Goal: Task Accomplishment & Management: Manage account settings

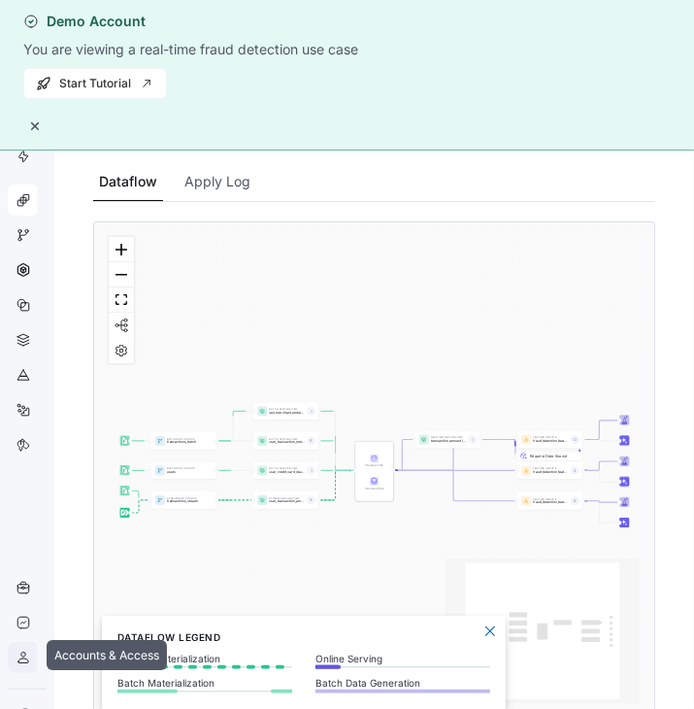
click at [17, 662] on icon at bounding box center [24, 658] width 16 height 16
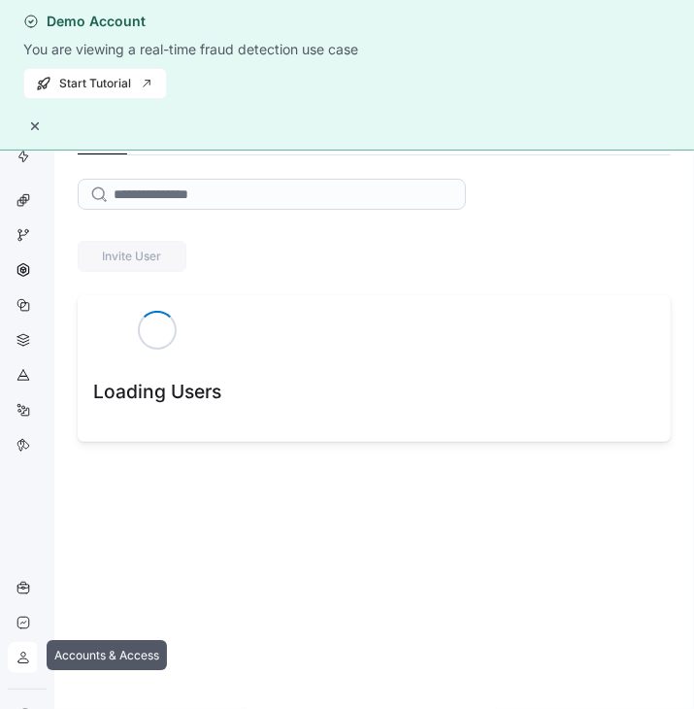
click at [36, 653] on div at bounding box center [23, 657] width 31 height 31
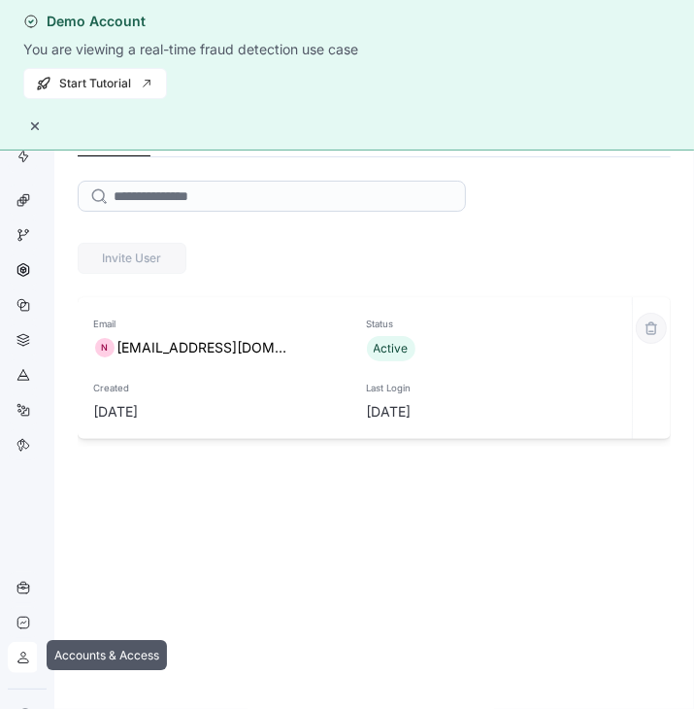
click at [17, 654] on icon at bounding box center [24, 658] width 16 height 16
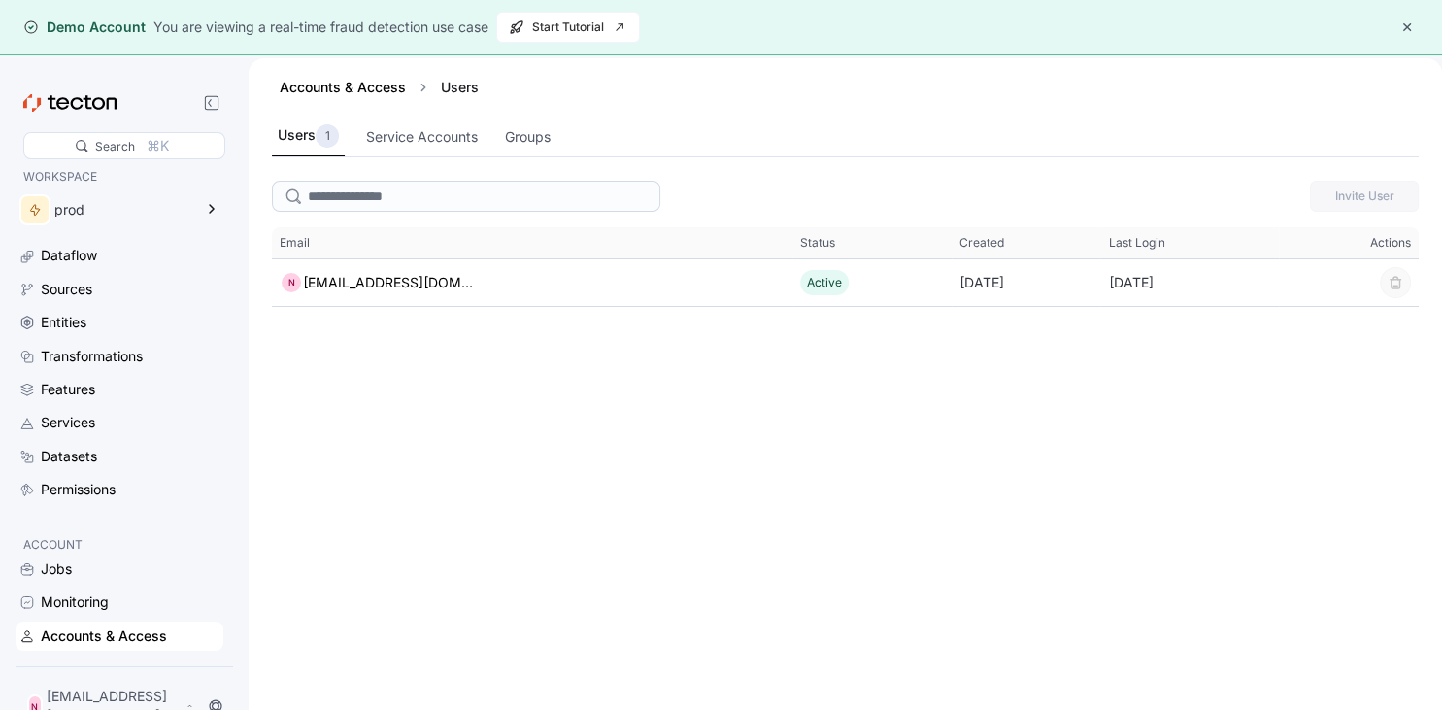
click at [694, 26] on button "button" at bounding box center [1407, 27] width 23 height 23
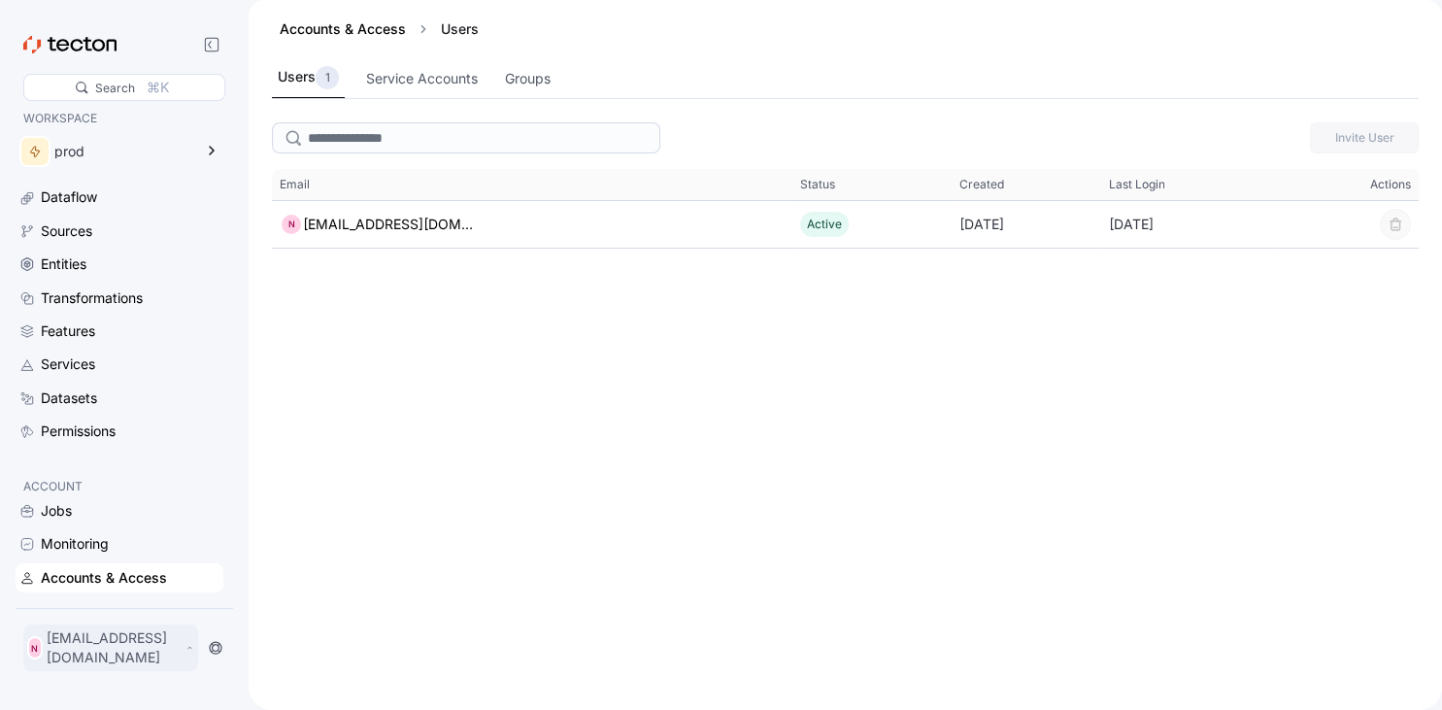
click at [185, 643] on div "N [EMAIL_ADDRESS][DOMAIN_NAME]" at bounding box center [110, 648] width 175 height 47
click at [98, 596] on div "Log Out" at bounding box center [84, 604] width 51 height 19
